Goal: Task Accomplishment & Management: Complete application form

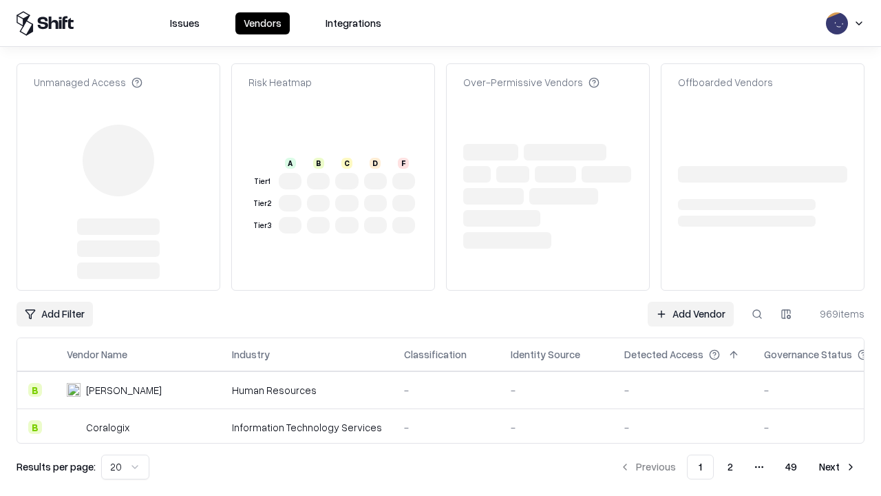
click at [691, 302] on link "Add Vendor" at bounding box center [691, 314] width 86 height 25
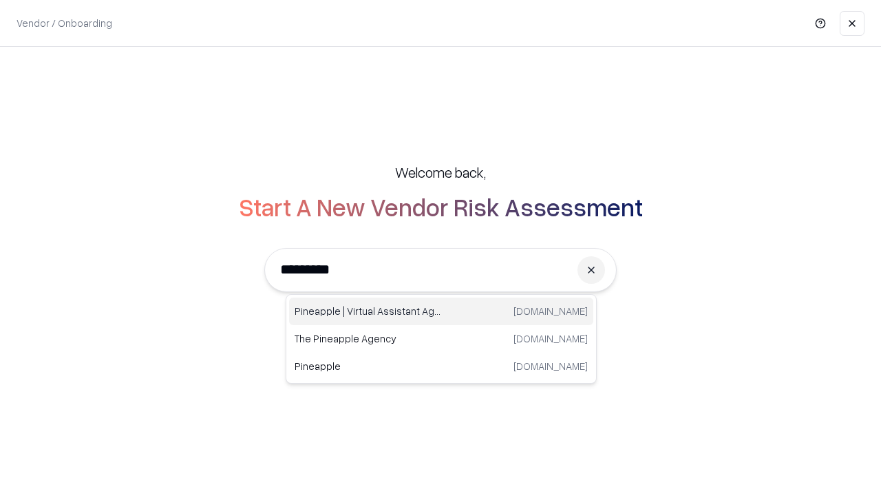
click at [441, 311] on div "Pineapple | Virtual Assistant Agency [DOMAIN_NAME]" at bounding box center [441, 311] width 304 height 28
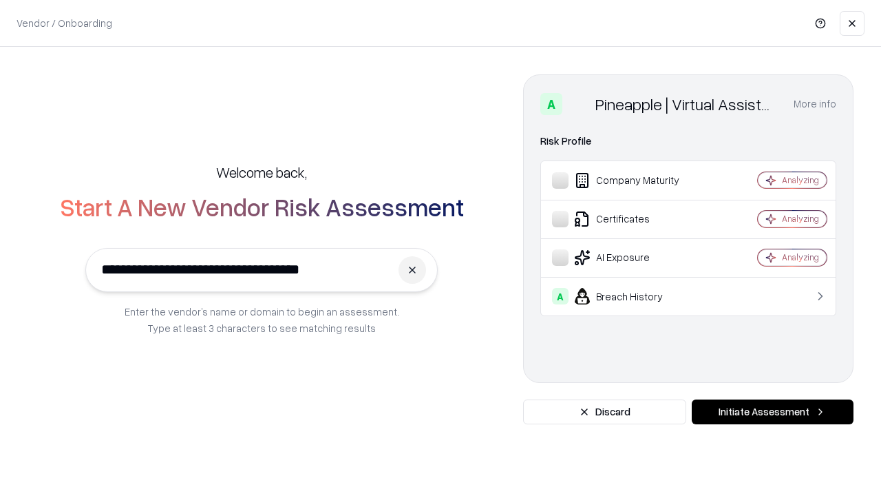
type input "**********"
click at [773, 412] on button "Initiate Assessment" at bounding box center [773, 411] width 162 height 25
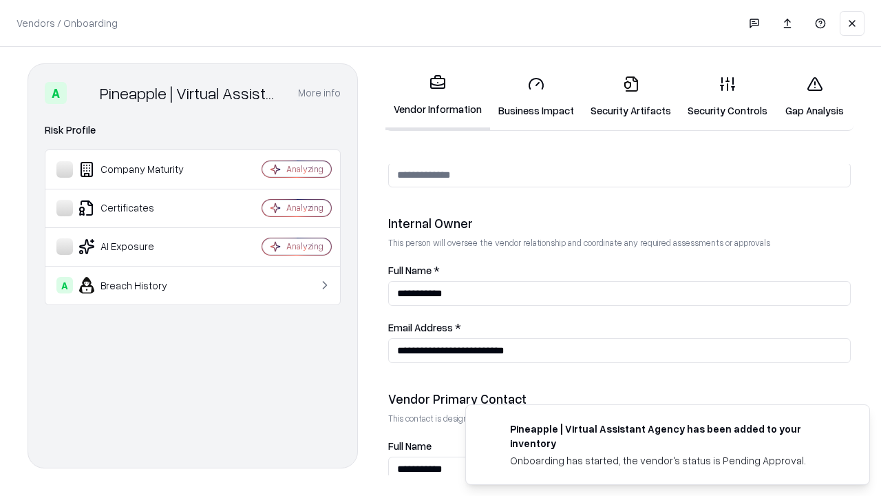
scroll to position [713, 0]
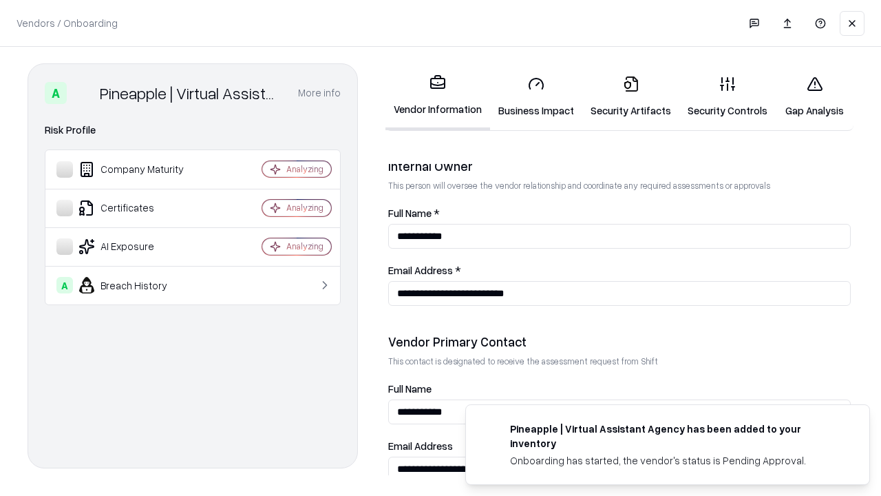
click at [536, 96] on link "Business Impact" at bounding box center [536, 97] width 92 height 64
click at [631, 96] on link "Security Artifacts" at bounding box center [631, 97] width 97 height 64
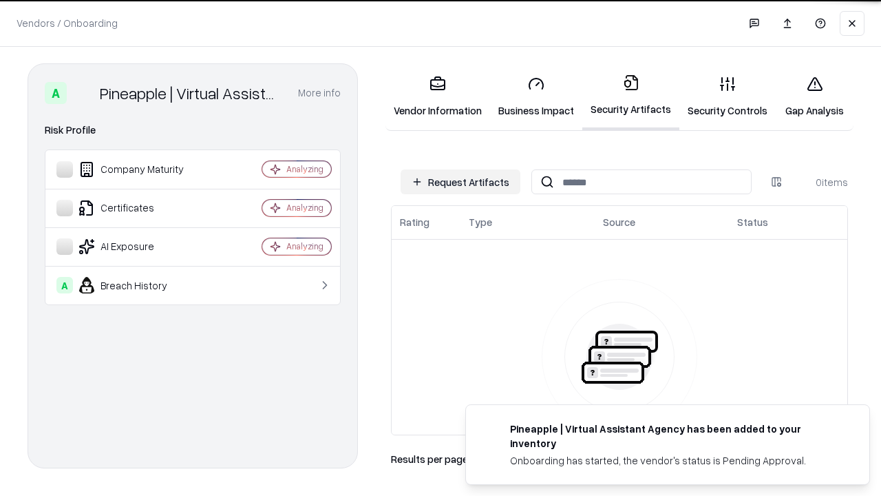
click at [461, 182] on button "Request Artifacts" at bounding box center [461, 181] width 120 height 25
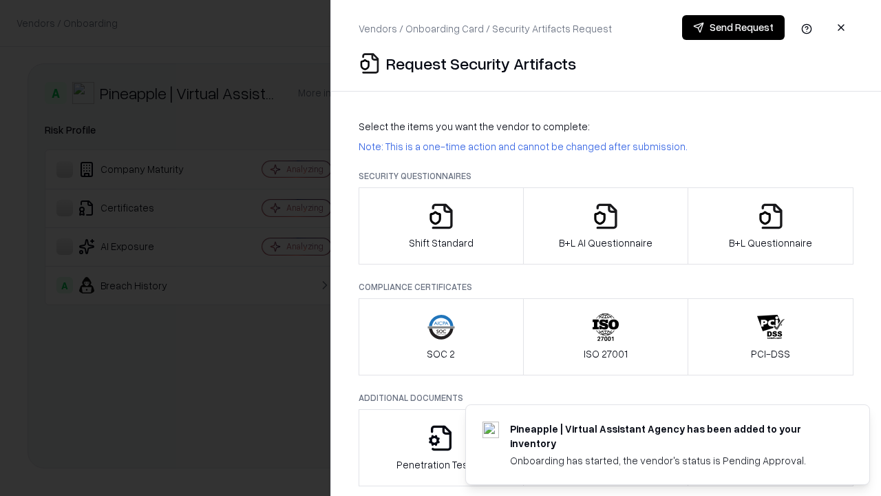
click at [441, 226] on icon "button" at bounding box center [442, 216] width 28 height 28
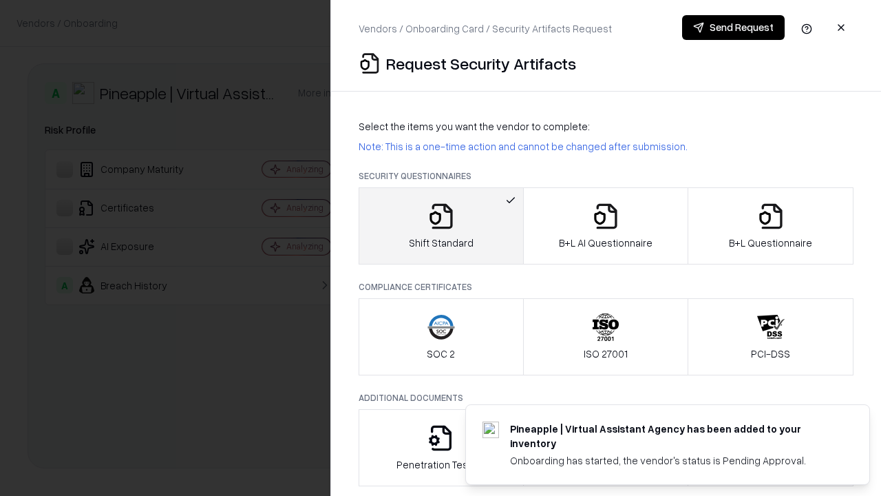
click at [733, 28] on button "Send Request" at bounding box center [733, 27] width 103 height 25
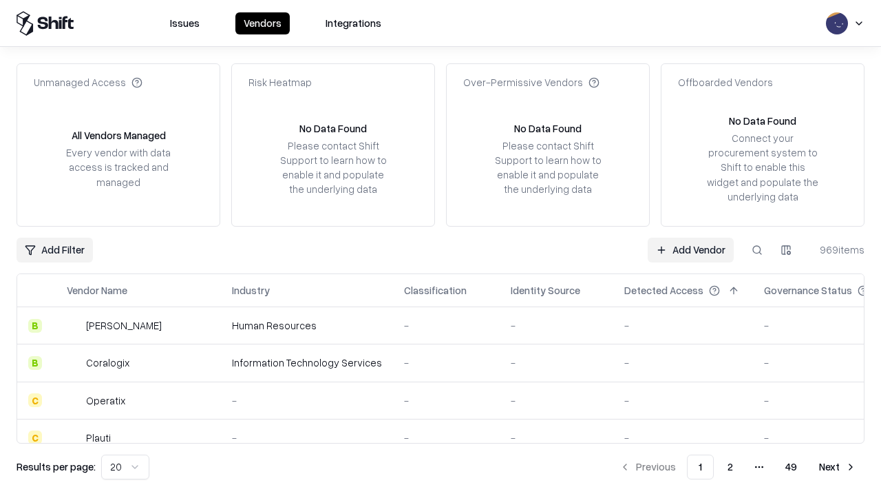
click at [757, 249] on button at bounding box center [757, 250] width 25 height 25
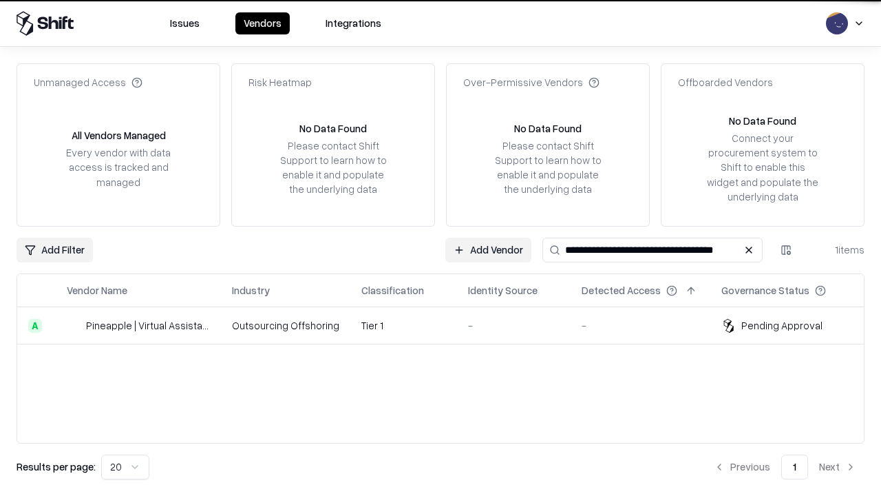
type input "**********"
click at [449, 325] on td "Tier 1" at bounding box center [404, 325] width 107 height 37
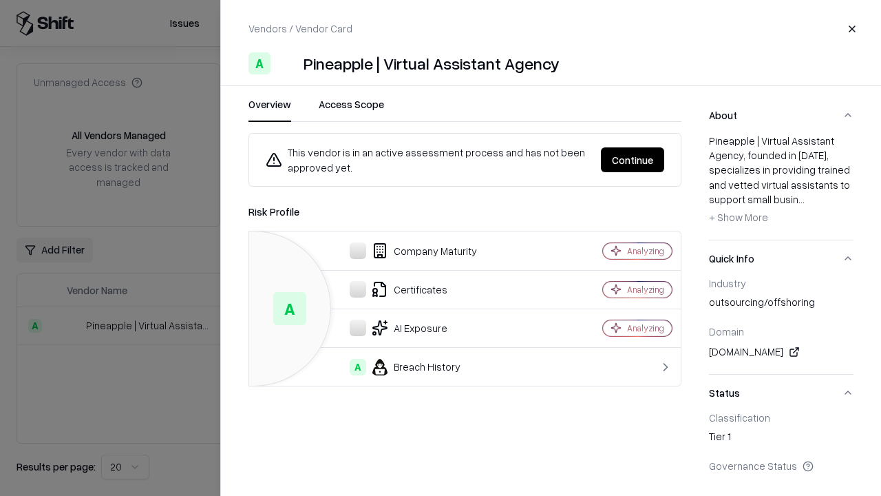
click at [633, 160] on button "Continue" at bounding box center [632, 159] width 63 height 25
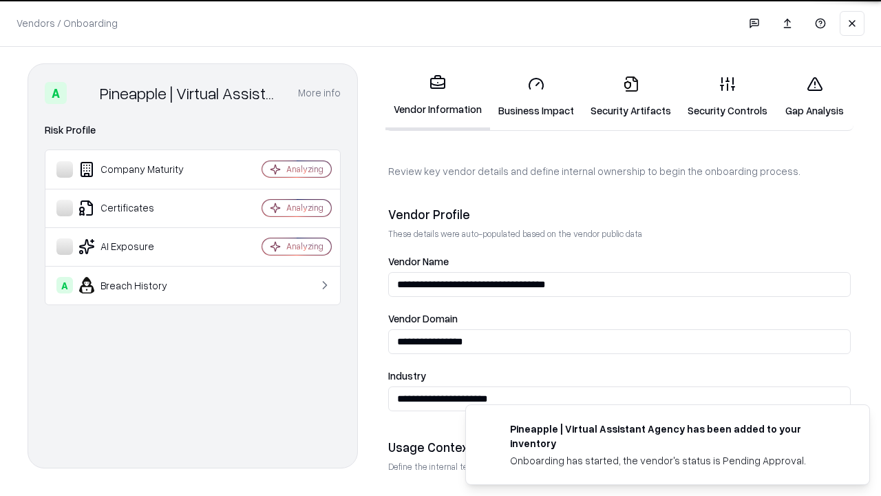
click at [631, 96] on link "Security Artifacts" at bounding box center [631, 97] width 97 height 64
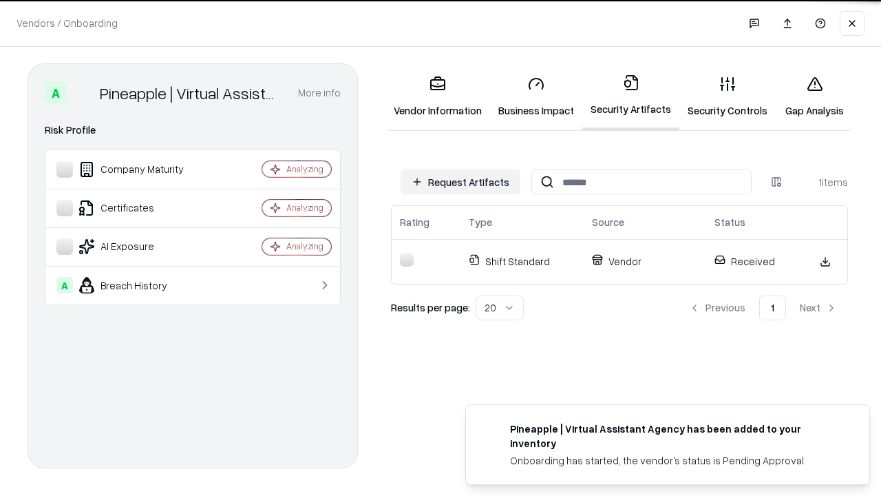
click at [815, 96] on link "Gap Analysis" at bounding box center [815, 97] width 78 height 64
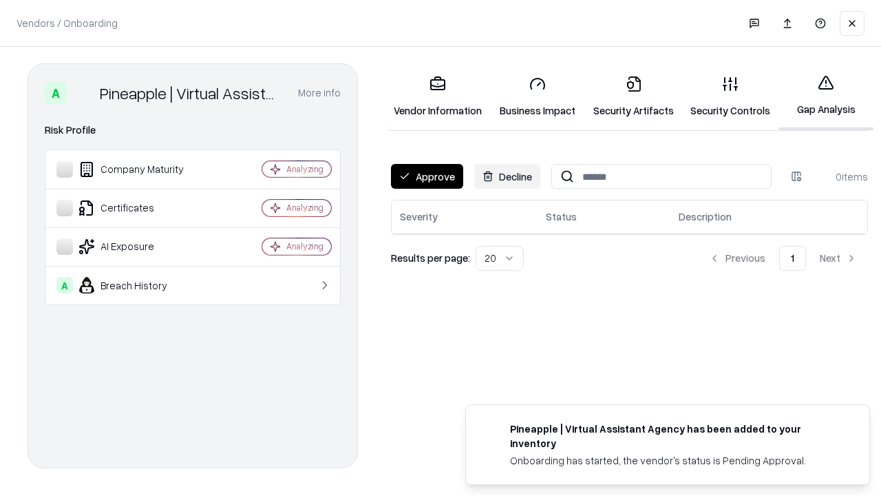
click at [427, 176] on button "Approve" at bounding box center [427, 176] width 72 height 25
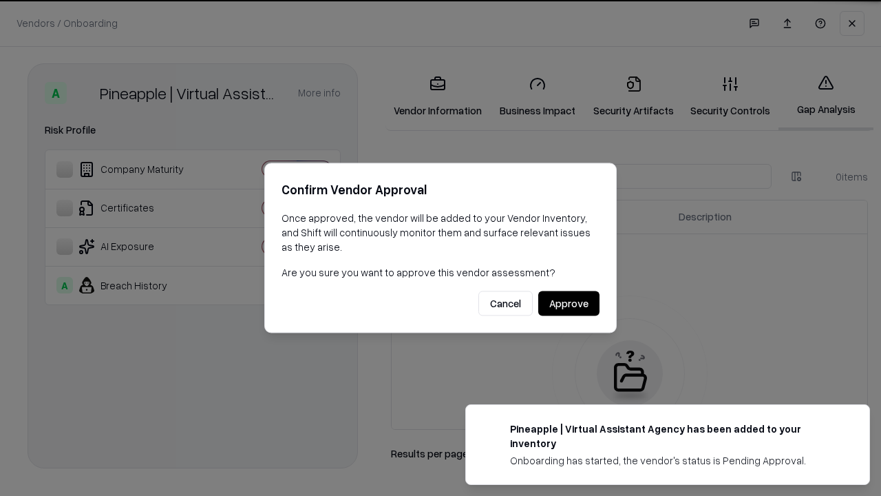
click at [569, 303] on button "Approve" at bounding box center [568, 303] width 61 height 25
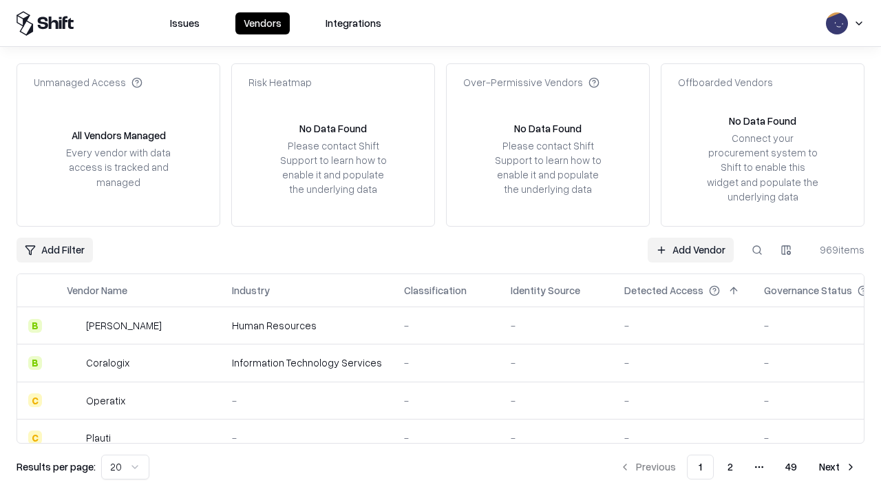
type input "**********"
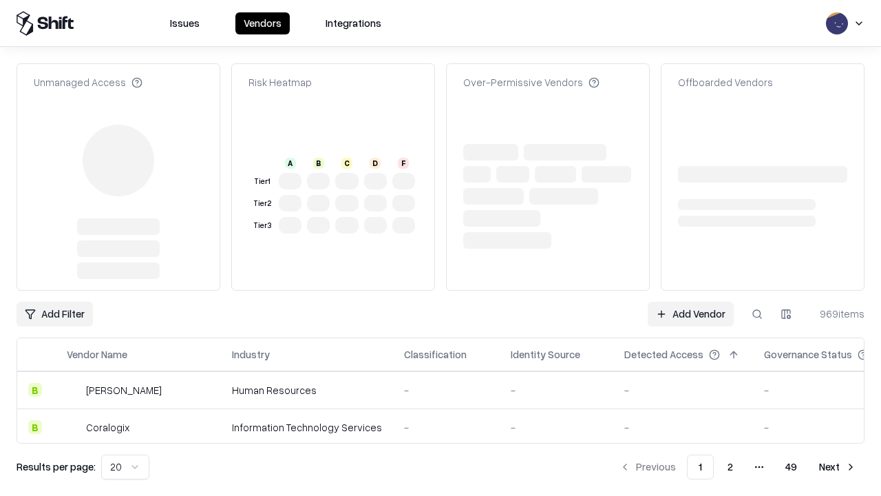
click at [691, 302] on link "Add Vendor" at bounding box center [691, 314] width 86 height 25
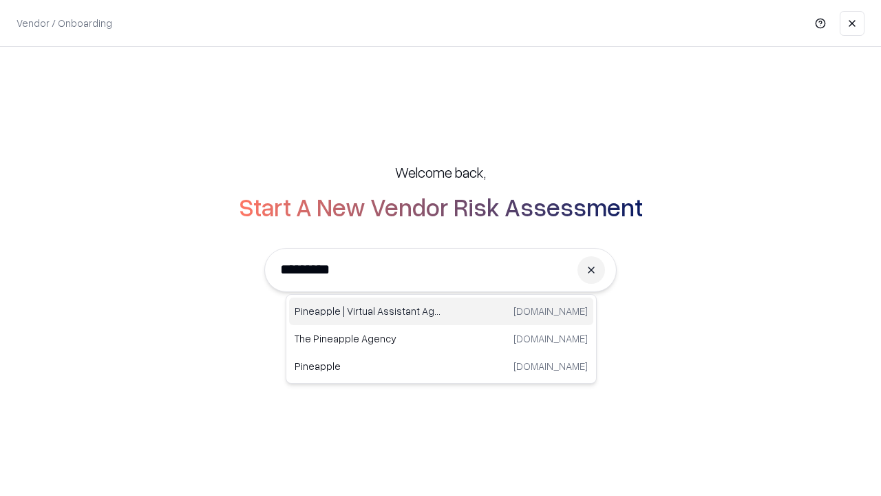
click at [441, 311] on div "Pineapple | Virtual Assistant Agency [DOMAIN_NAME]" at bounding box center [441, 311] width 304 height 28
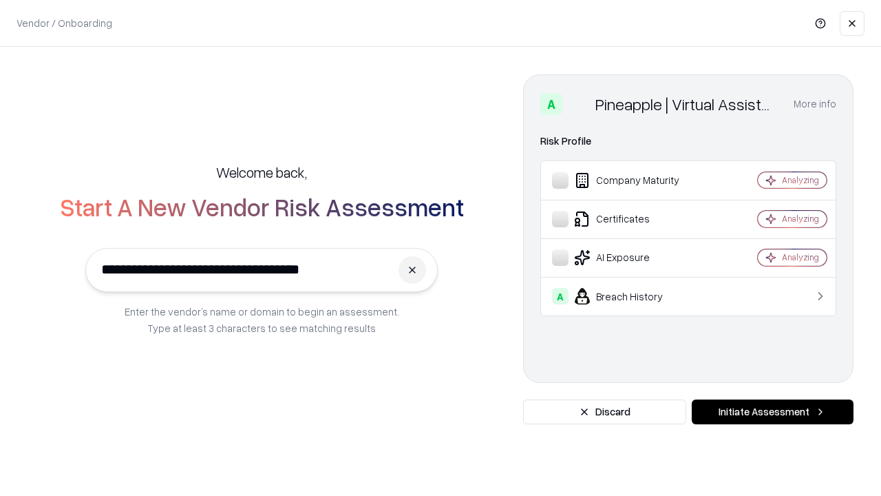
type input "**********"
click at [773, 412] on button "Initiate Assessment" at bounding box center [773, 411] width 162 height 25
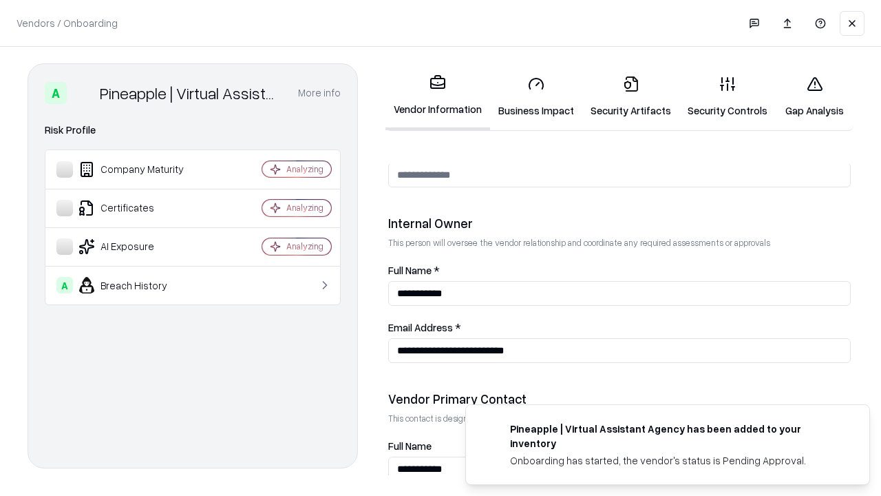
scroll to position [713, 0]
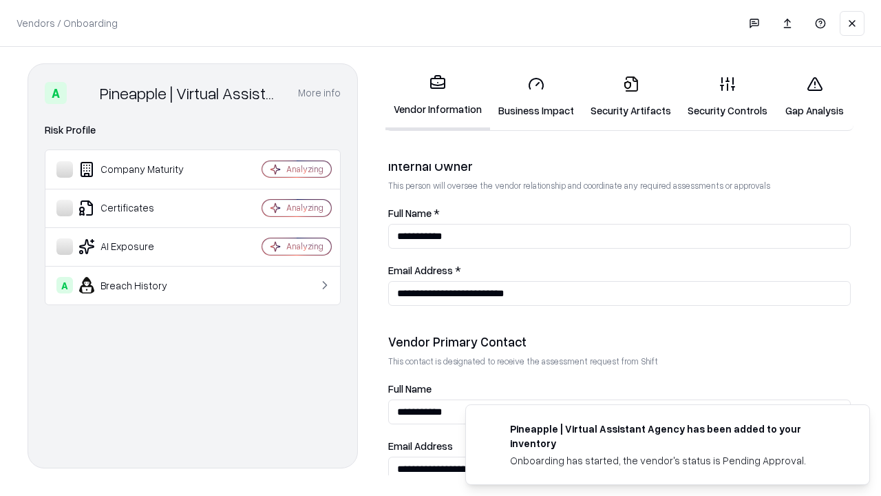
click at [815, 96] on link "Gap Analysis" at bounding box center [815, 97] width 78 height 64
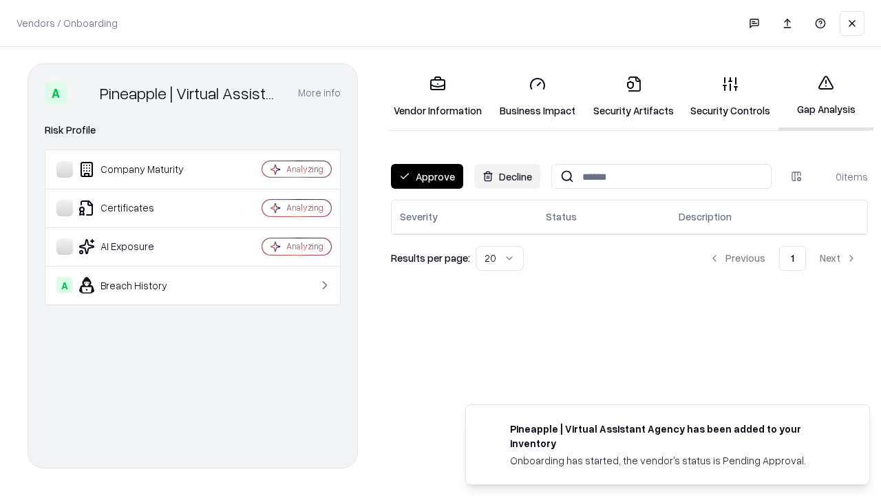
click at [427, 176] on button "Approve" at bounding box center [427, 176] width 72 height 25
